Goal: Task Accomplishment & Management: Complete application form

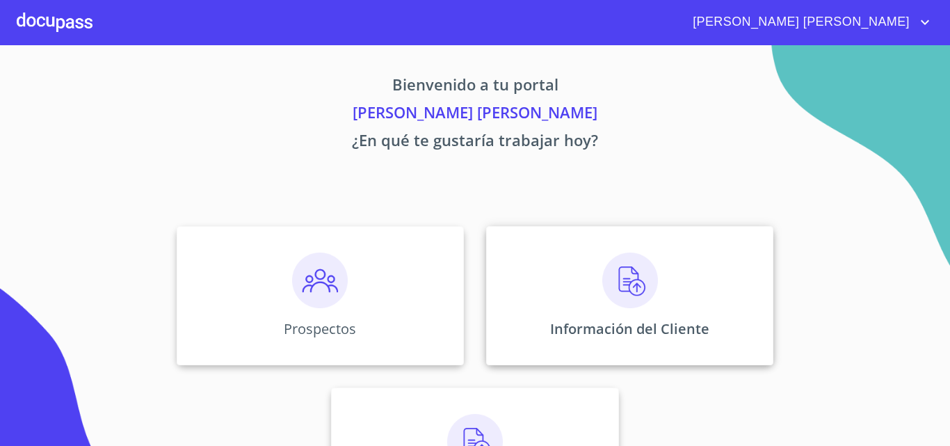
click at [639, 319] on p "Información del Cliente" at bounding box center [629, 328] width 159 height 19
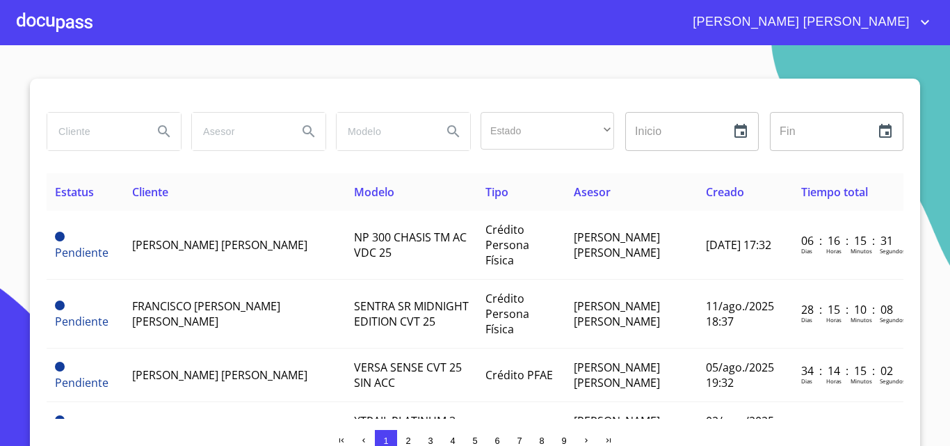
click at [118, 138] on input "search" at bounding box center [94, 132] width 95 height 38
type input "[PERSON_NAME]"
click at [156, 126] on icon "Search" at bounding box center [164, 131] width 17 height 17
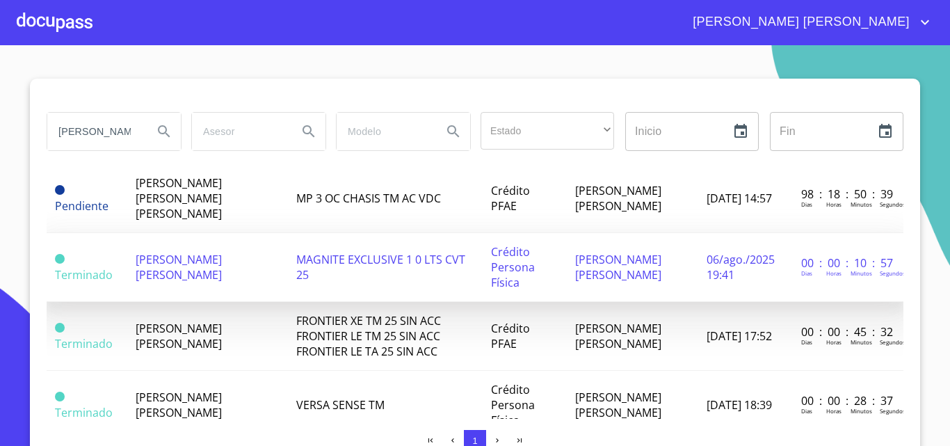
scroll to position [139, 0]
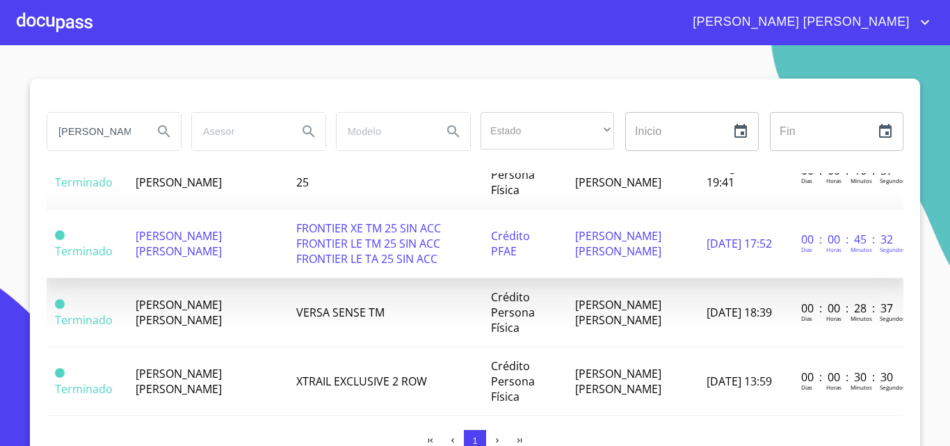
click at [209, 240] on td "[PERSON_NAME] [PERSON_NAME]" at bounding box center [207, 243] width 160 height 69
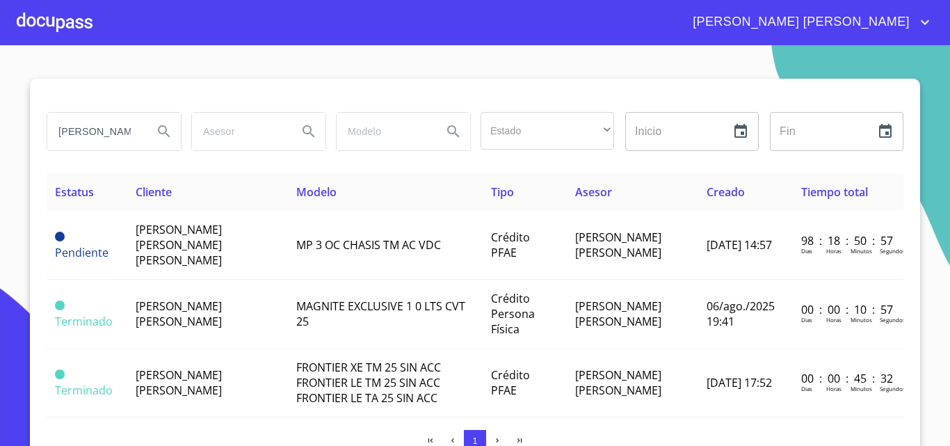
click at [100, 131] on input "[PERSON_NAME]" at bounding box center [94, 132] width 95 height 38
type input "m"
type input "[PERSON_NAME]"
click at [158, 131] on icon "Search" at bounding box center [164, 131] width 12 height 12
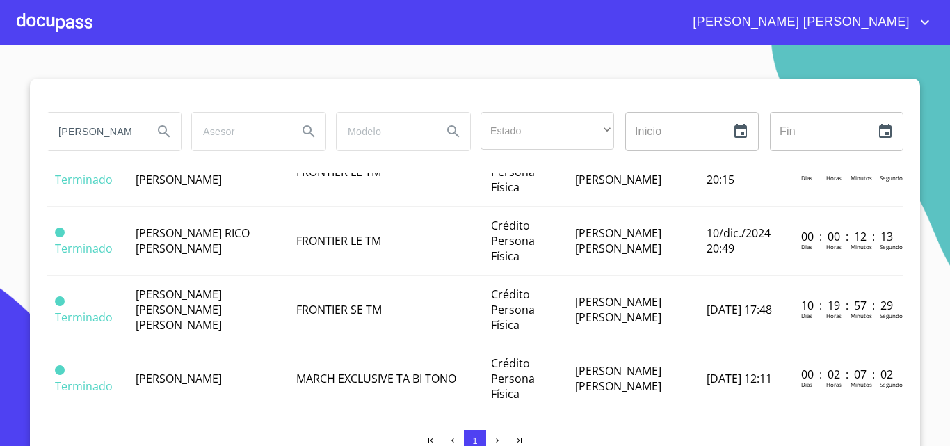
scroll to position [444, 0]
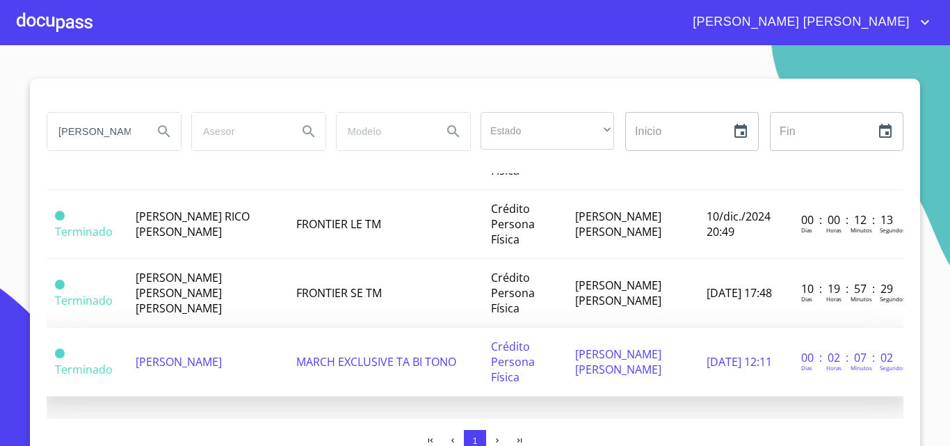
click at [198, 354] on span "[PERSON_NAME]" at bounding box center [179, 361] width 86 height 15
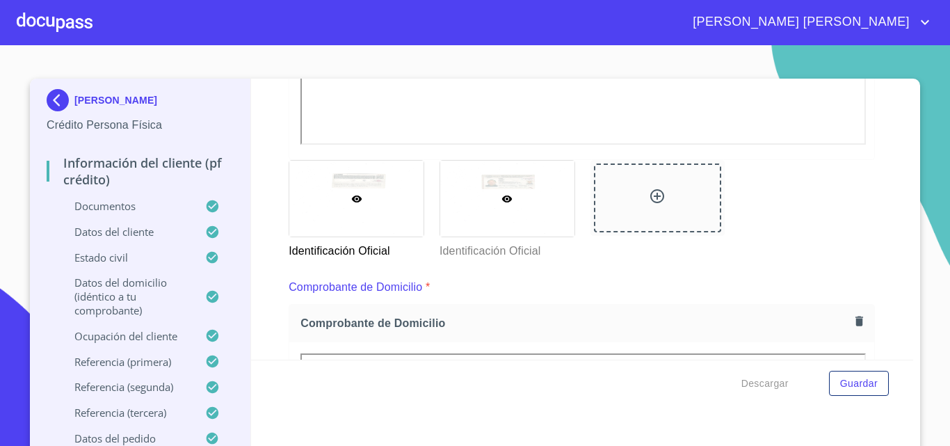
click at [511, 185] on div at bounding box center [507, 199] width 134 height 76
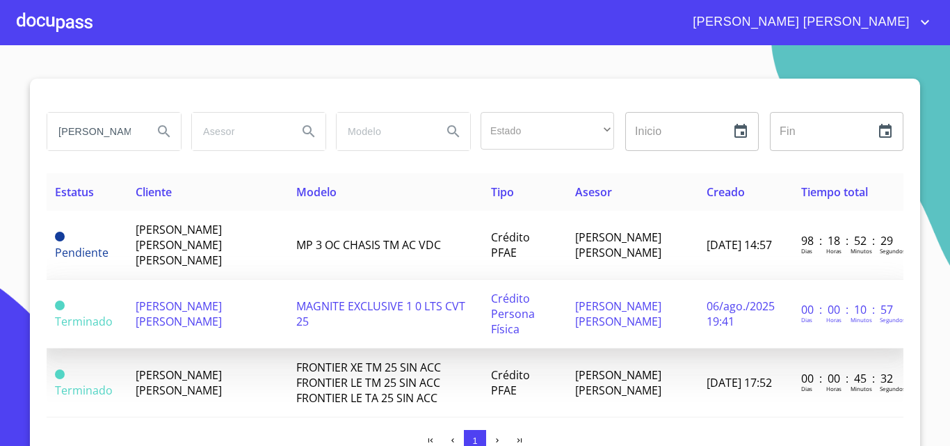
click at [200, 304] on span "[PERSON_NAME] [PERSON_NAME]" at bounding box center [179, 313] width 86 height 31
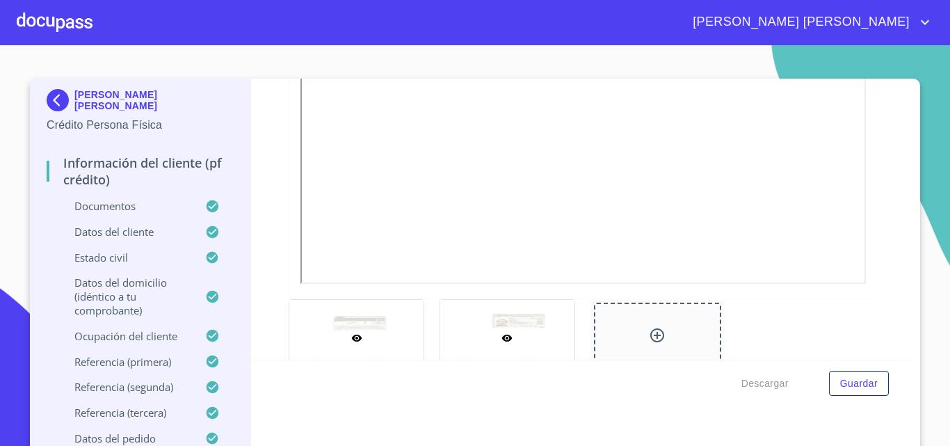
click at [504, 321] on div at bounding box center [507, 338] width 134 height 76
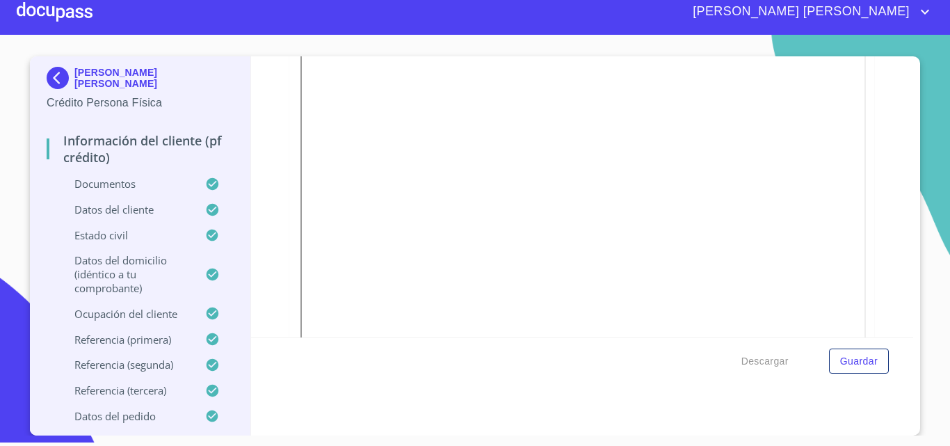
scroll to position [305, 0]
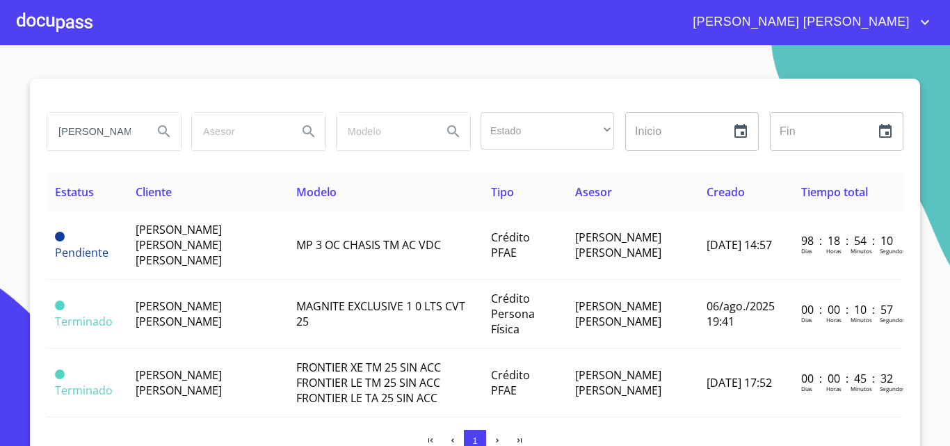
click at [86, 133] on input "[PERSON_NAME]" at bounding box center [94, 132] width 95 height 38
type input "m"
type input "[PERSON_NAME]"
click at [158, 133] on icon "Search" at bounding box center [164, 131] width 12 height 12
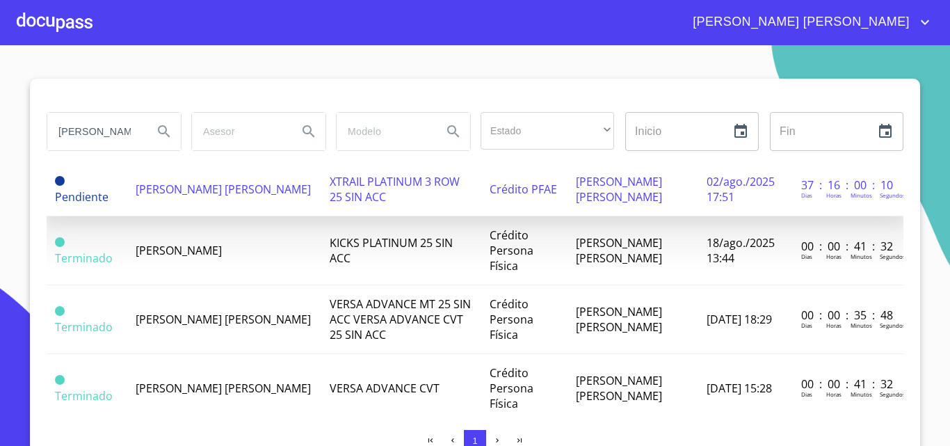
scroll to position [139, 0]
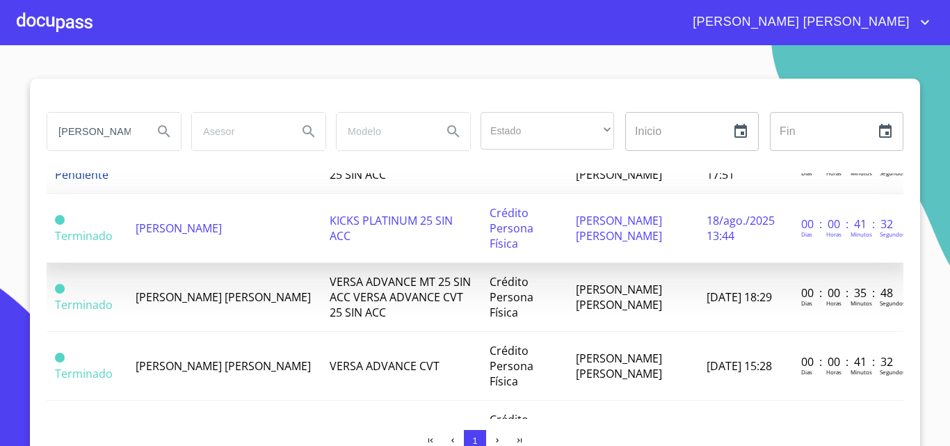
click at [222, 236] on span "[PERSON_NAME]" at bounding box center [179, 227] width 86 height 15
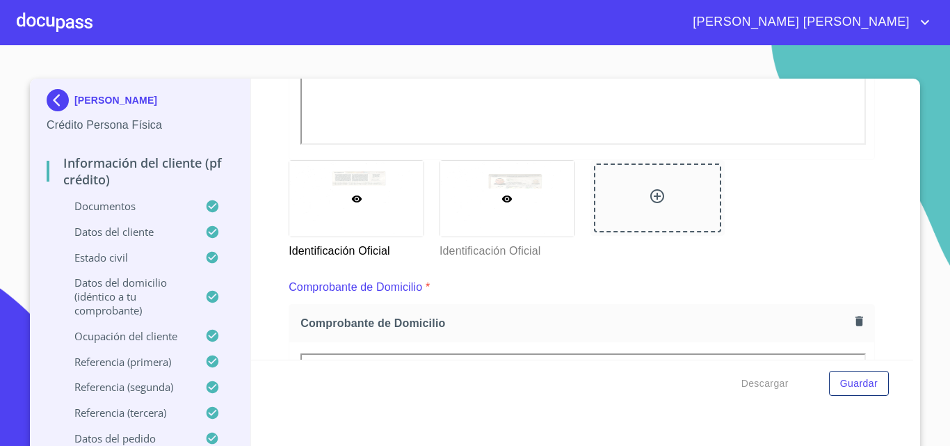
click at [515, 178] on div at bounding box center [507, 199] width 134 height 76
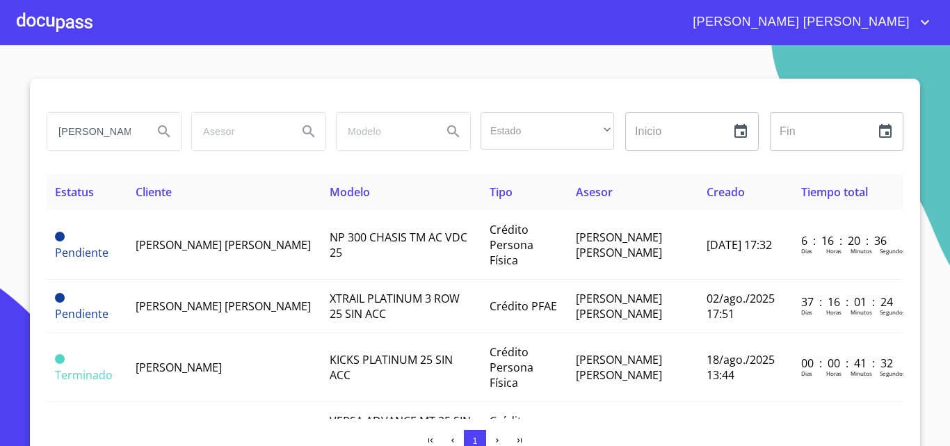
click at [88, 132] on input "[PERSON_NAME]" at bounding box center [94, 132] width 95 height 38
type input "[DEMOGRAPHIC_DATA]"
click at [158, 131] on icon "Search" at bounding box center [164, 131] width 12 height 12
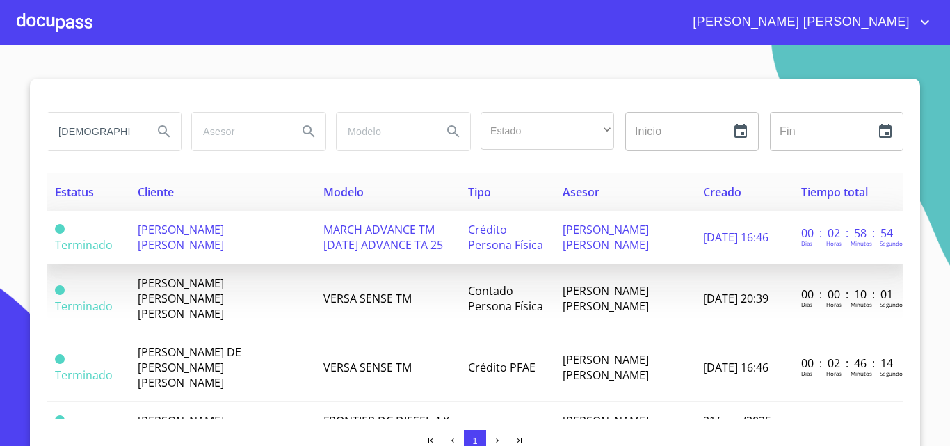
click at [195, 227] on span "[PERSON_NAME] [PERSON_NAME]" at bounding box center [181, 237] width 86 height 31
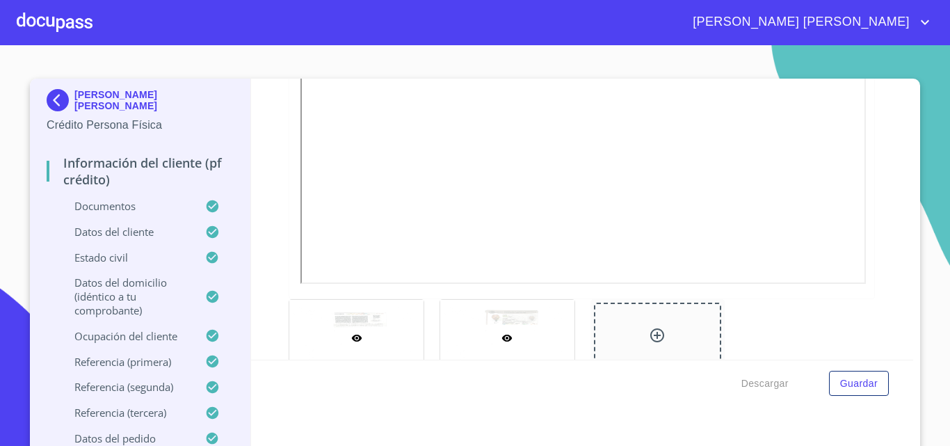
click at [524, 330] on div at bounding box center [507, 338] width 134 height 76
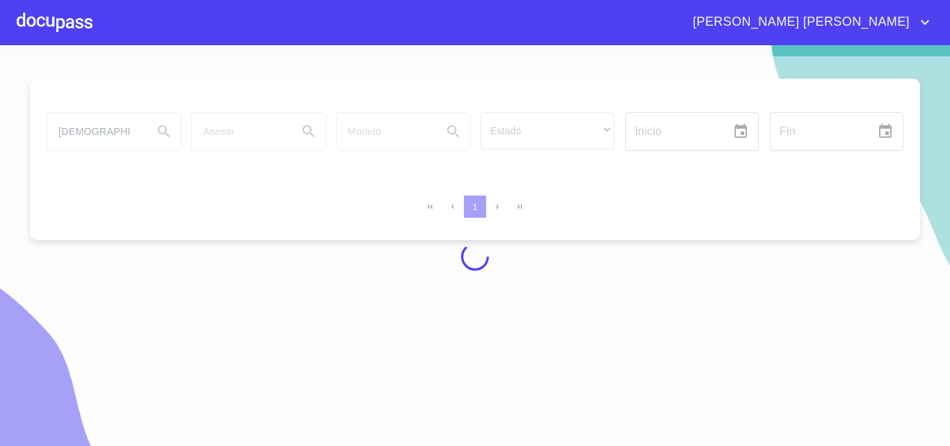
click at [98, 132] on div at bounding box center [475, 256] width 950 height 401
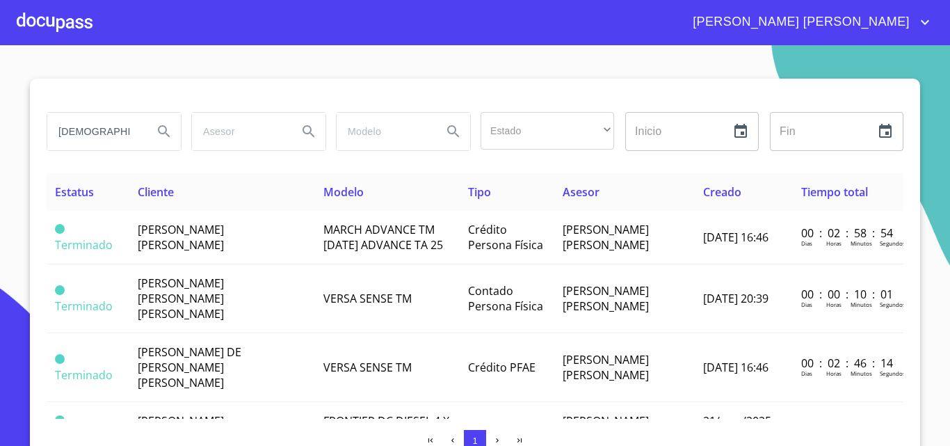
click at [98, 132] on input "[DEMOGRAPHIC_DATA]" at bounding box center [94, 132] width 95 height 38
type input "[PERSON_NAME]"
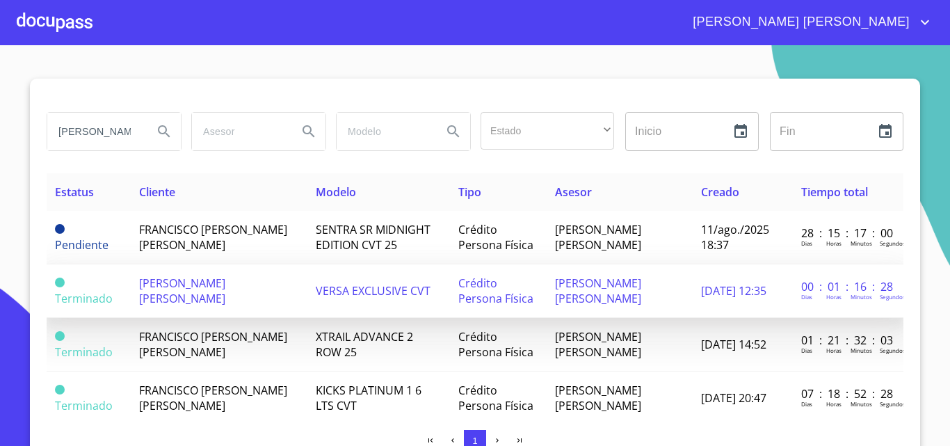
scroll to position [39, 0]
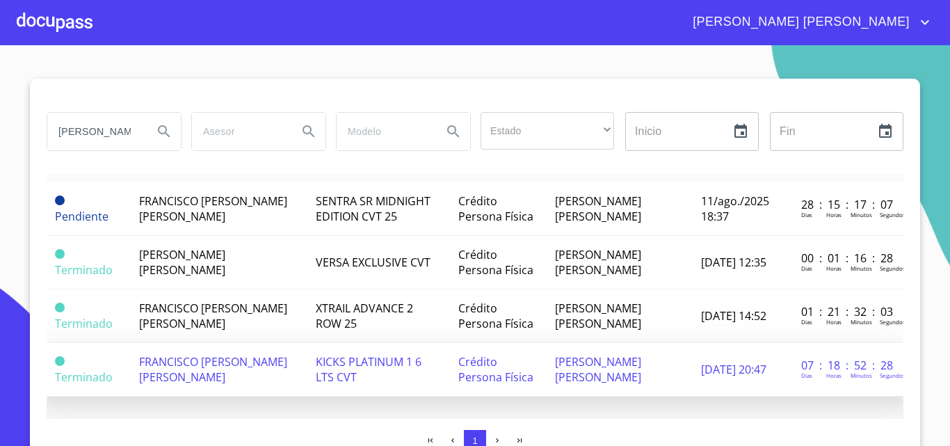
click at [243, 354] on td "FRANCISCO [PERSON_NAME] [PERSON_NAME]" at bounding box center [219, 370] width 177 height 54
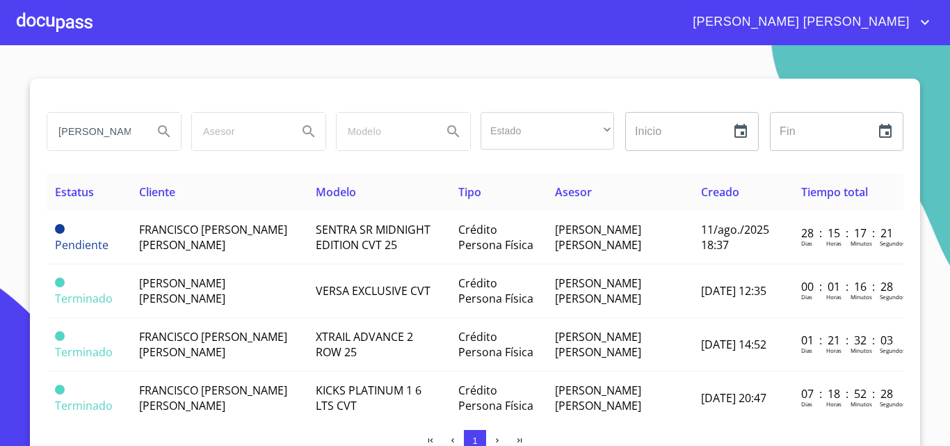
click at [90, 133] on input "[PERSON_NAME]" at bounding box center [94, 132] width 95 height 38
type input "[PERSON_NAME] de [PERSON_NAME]"
click at [150, 130] on button "Search" at bounding box center [163, 131] width 33 height 33
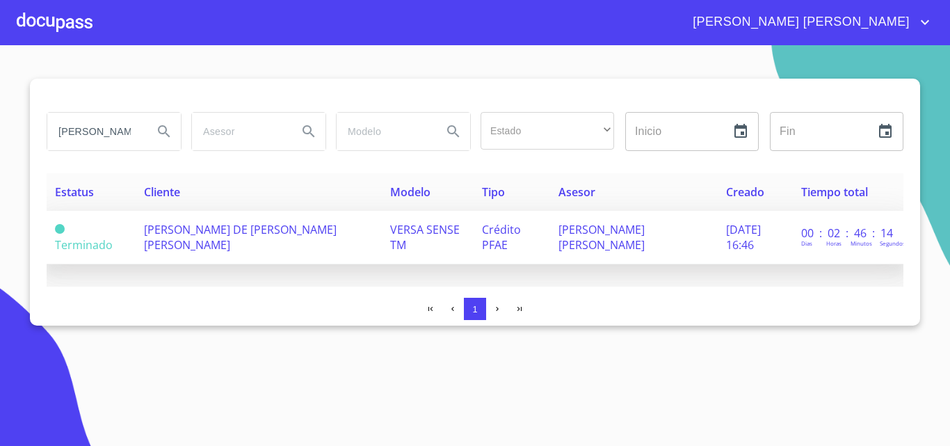
click at [207, 228] on span "[PERSON_NAME] DE [PERSON_NAME] [PERSON_NAME]" at bounding box center [240, 237] width 193 height 31
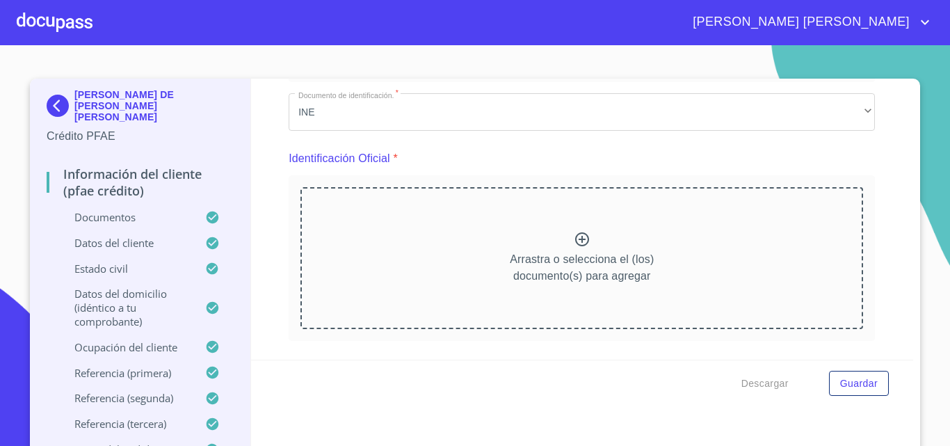
scroll to position [139, 0]
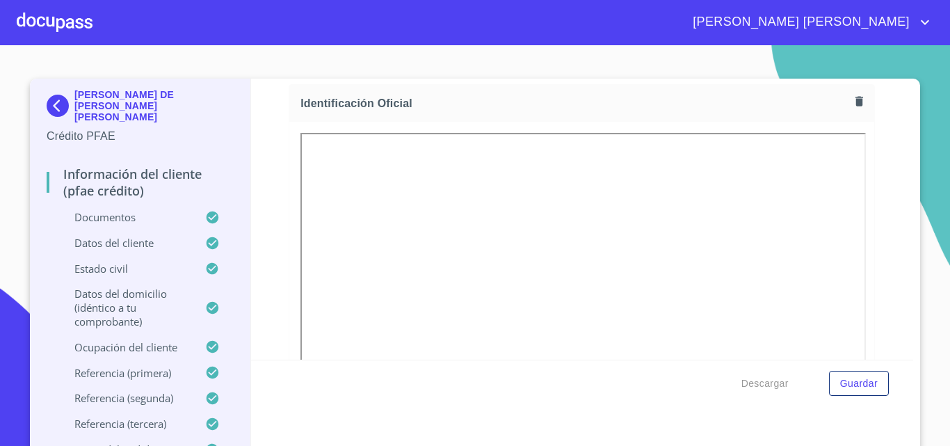
scroll to position [278, 0]
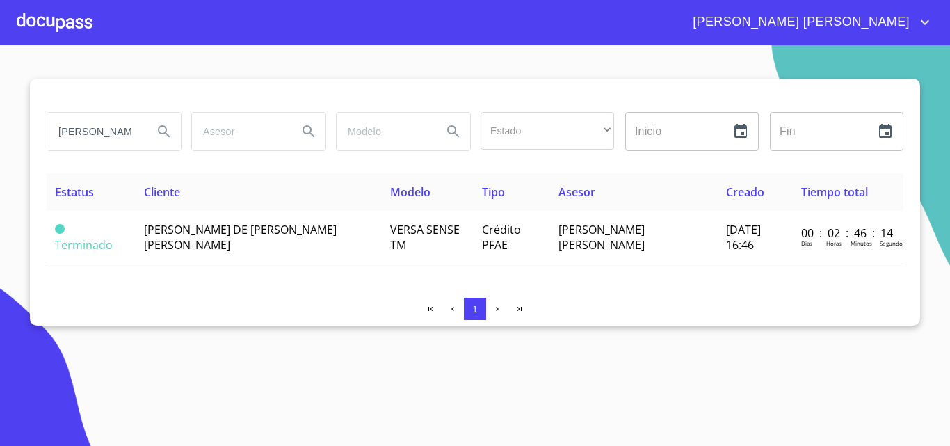
click at [119, 131] on input "[PERSON_NAME] de [PERSON_NAME]" at bounding box center [94, 132] width 95 height 38
type input "j"
type input "a"
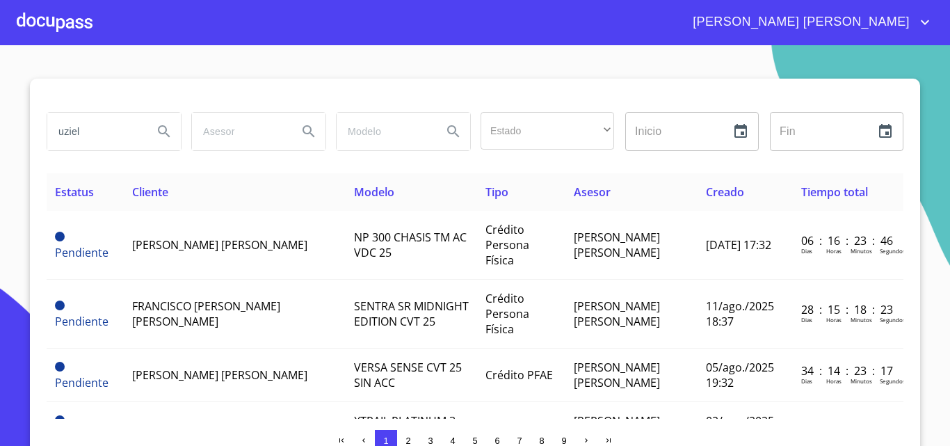
type input "uziel"
click at [174, 136] on button "Search" at bounding box center [163, 131] width 33 height 33
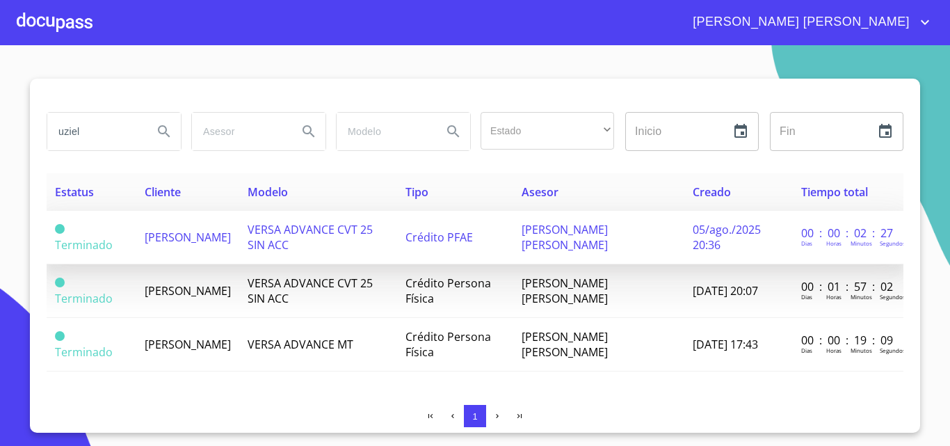
click at [177, 236] on span "UZIEL GARCIA GARCIA" at bounding box center [188, 237] width 86 height 15
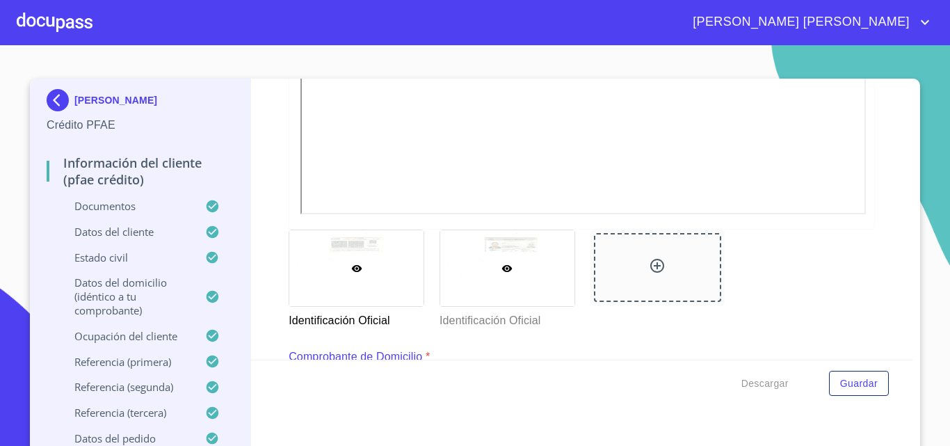
click at [542, 255] on div at bounding box center [507, 268] width 134 height 76
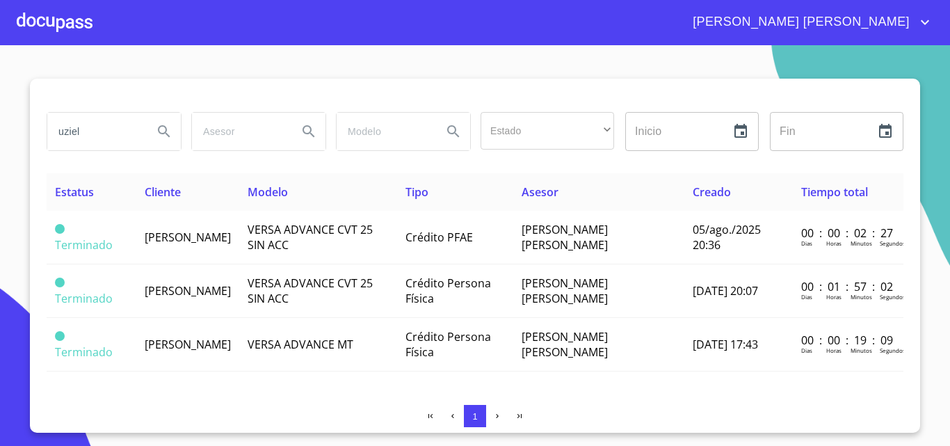
click at [95, 134] on input "uziel" at bounding box center [94, 132] width 95 height 38
type input "u"
type input "francisco"
click at [165, 129] on icon "Search" at bounding box center [164, 131] width 17 height 17
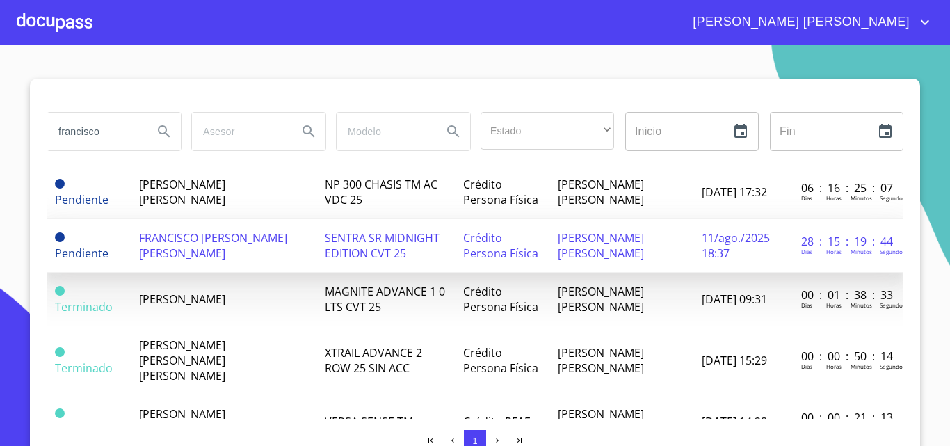
scroll to position [70, 0]
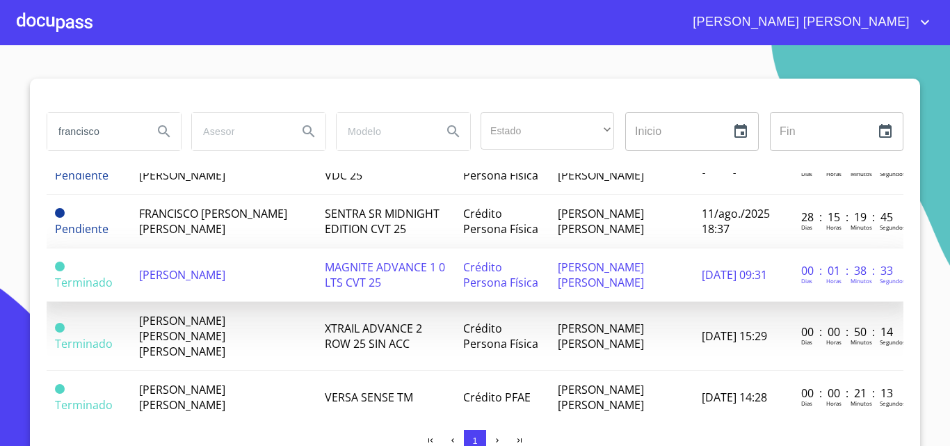
click at [223, 280] on span "FRANCISCO SALVADOR VILLARRUEL MENDEZ" at bounding box center [182, 274] width 86 height 15
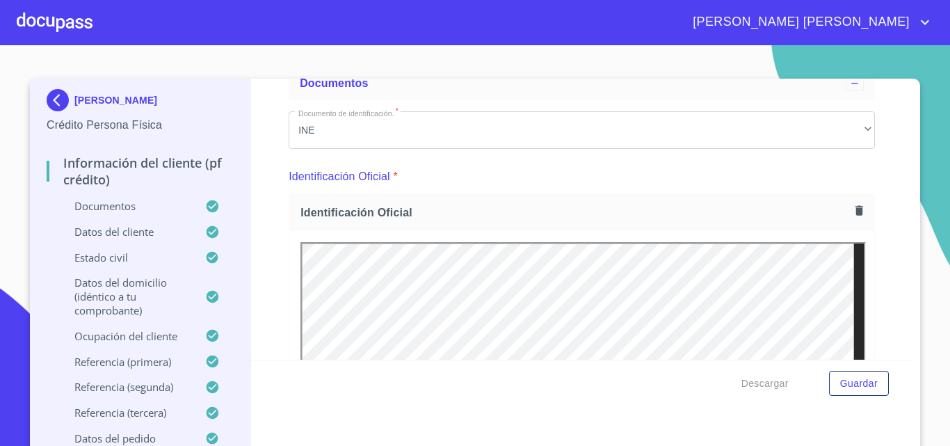
scroll to position [70, 0]
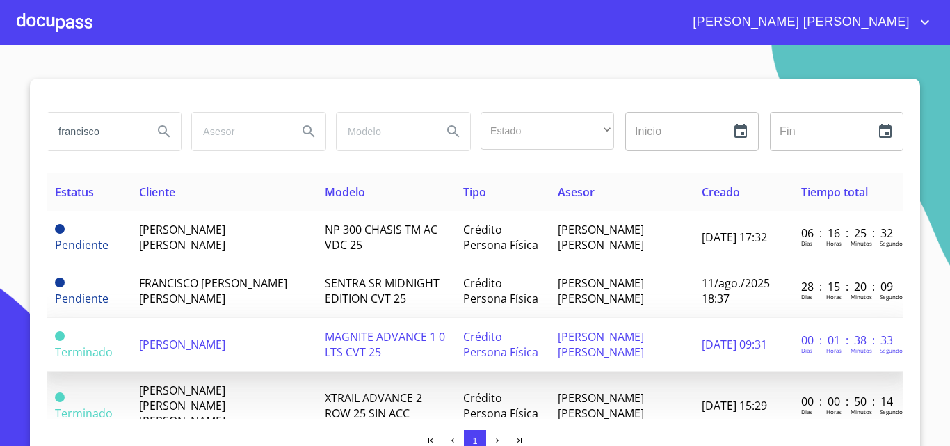
scroll to position [70, 0]
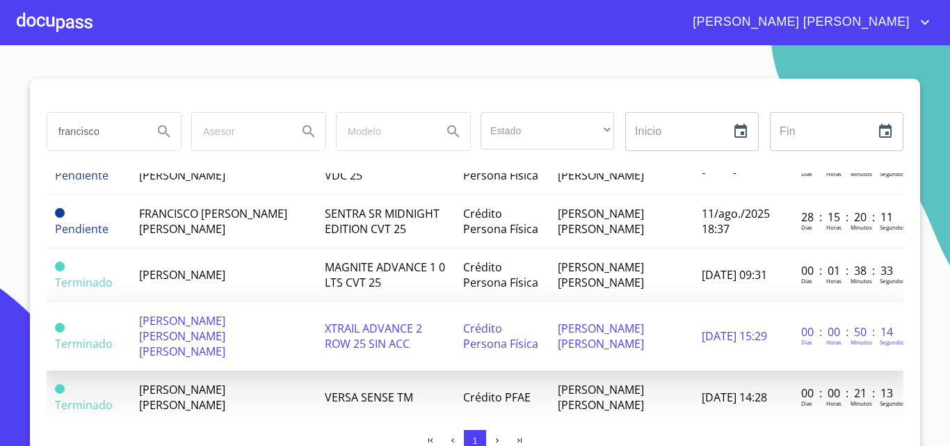
click at [257, 328] on td "FERNANDO FRANCISCO TORRES ALVAREZ TOSTADO" at bounding box center [224, 336] width 186 height 69
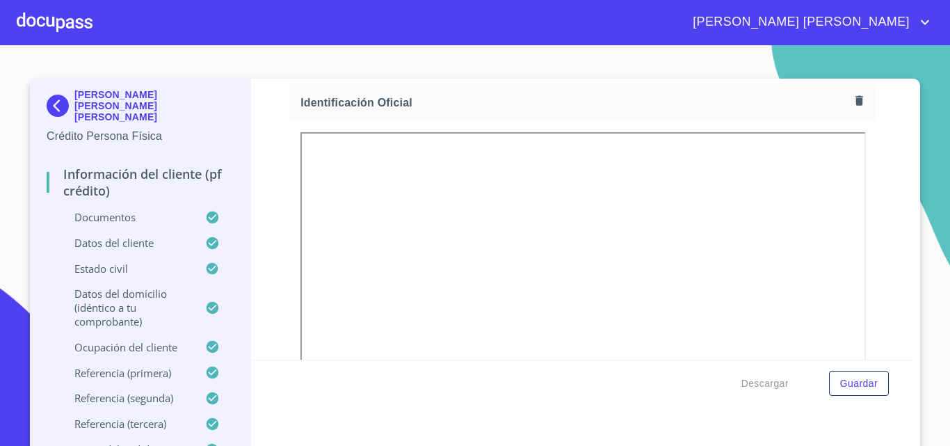
scroll to position [209, 0]
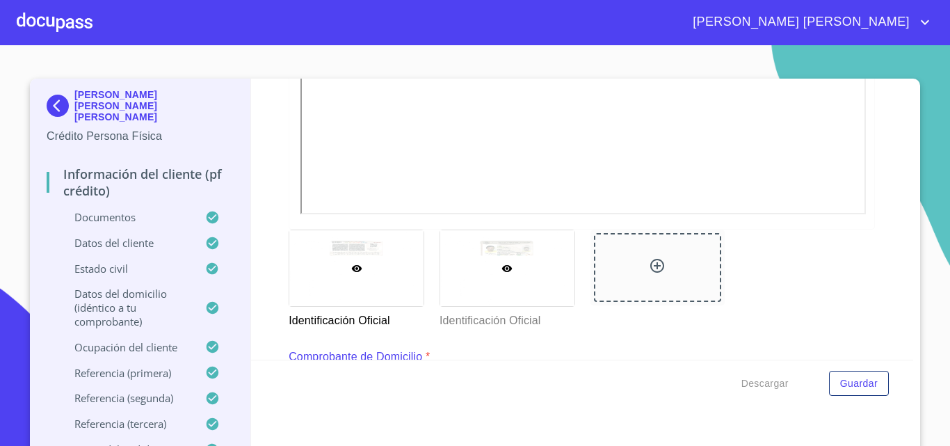
click at [486, 261] on div at bounding box center [507, 268] width 134 height 76
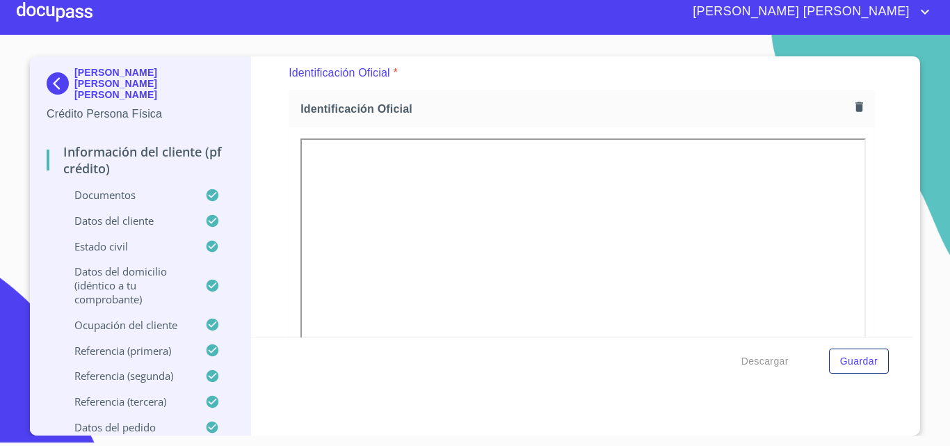
click at [923, 6] on icon "account of current user" at bounding box center [925, 11] width 17 height 17
click at [921, 24] on li "Salir" at bounding box center [910, 29] width 45 height 25
